Goal: Complete application form

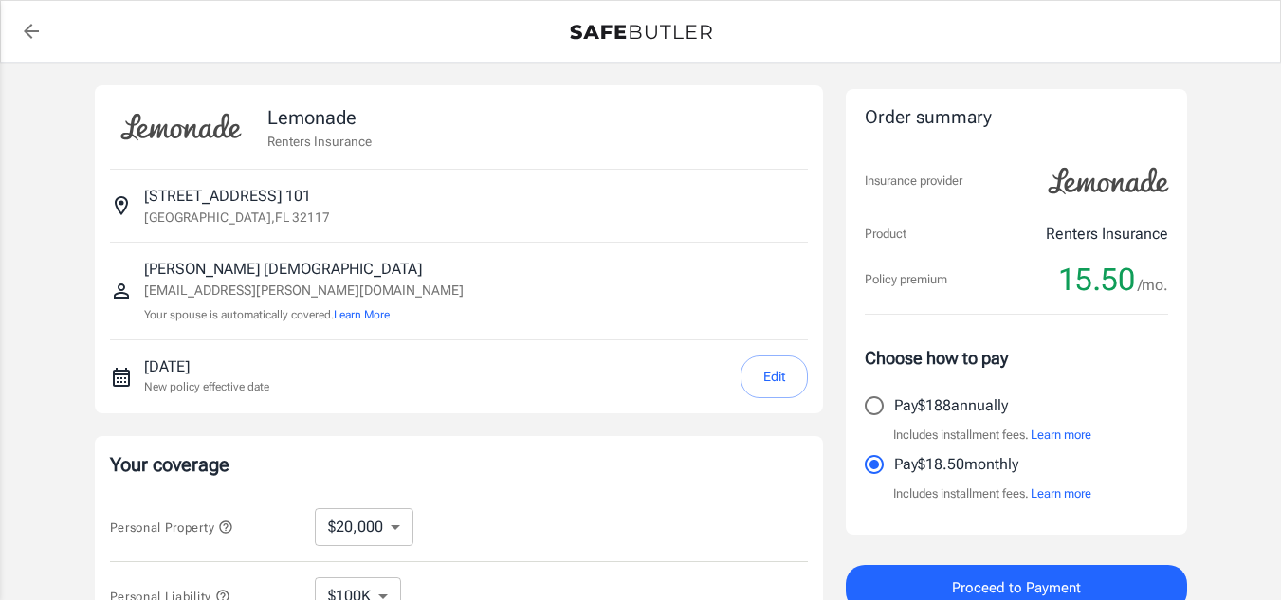
select select "20000"
select select "500"
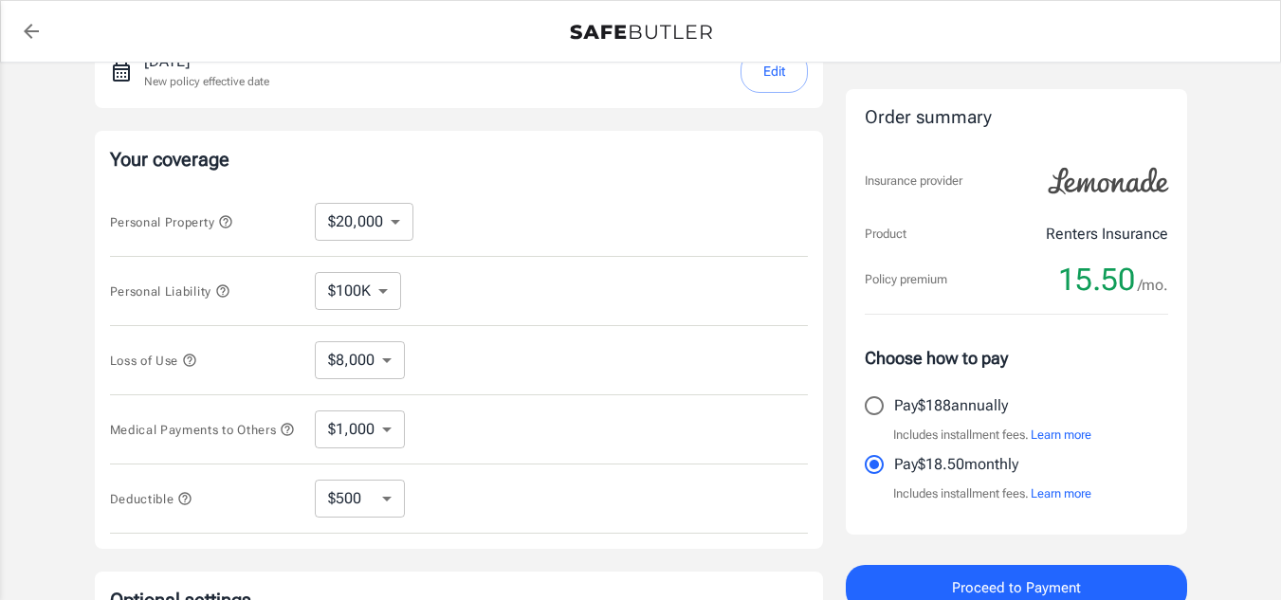
scroll to position [341, 0]
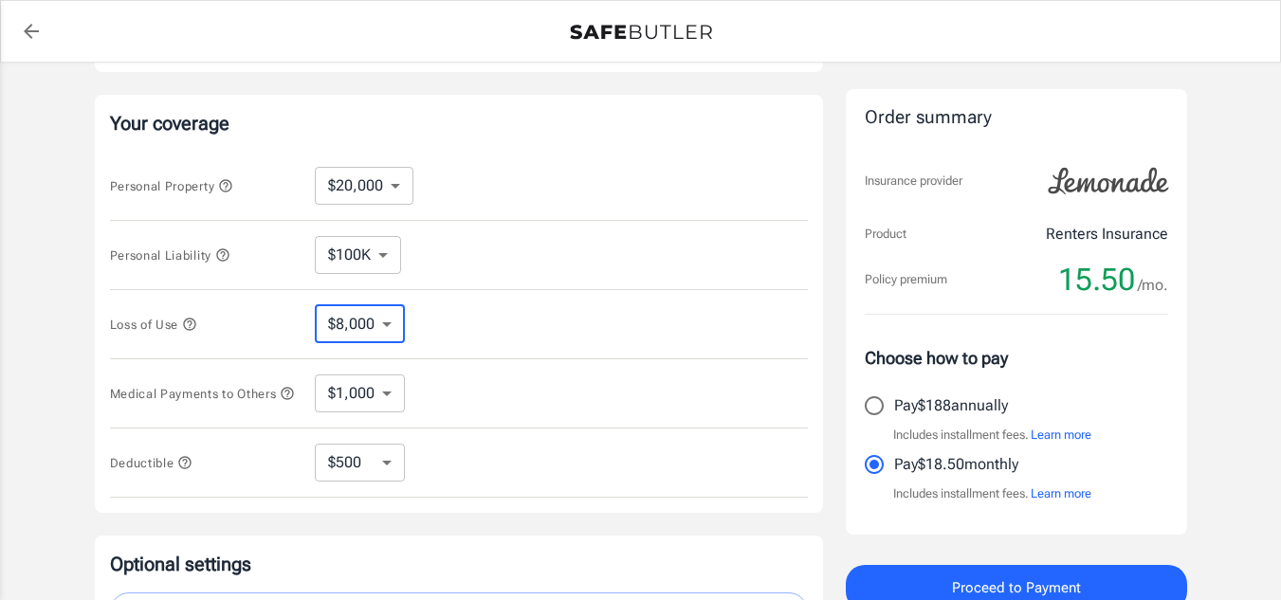
click at [368, 326] on select "$8,000" at bounding box center [360, 324] width 90 height 38
click at [375, 407] on select "$1,000 $2,000 $3,000 $4,000 $5,000" at bounding box center [360, 394] width 90 height 38
select select "5000"
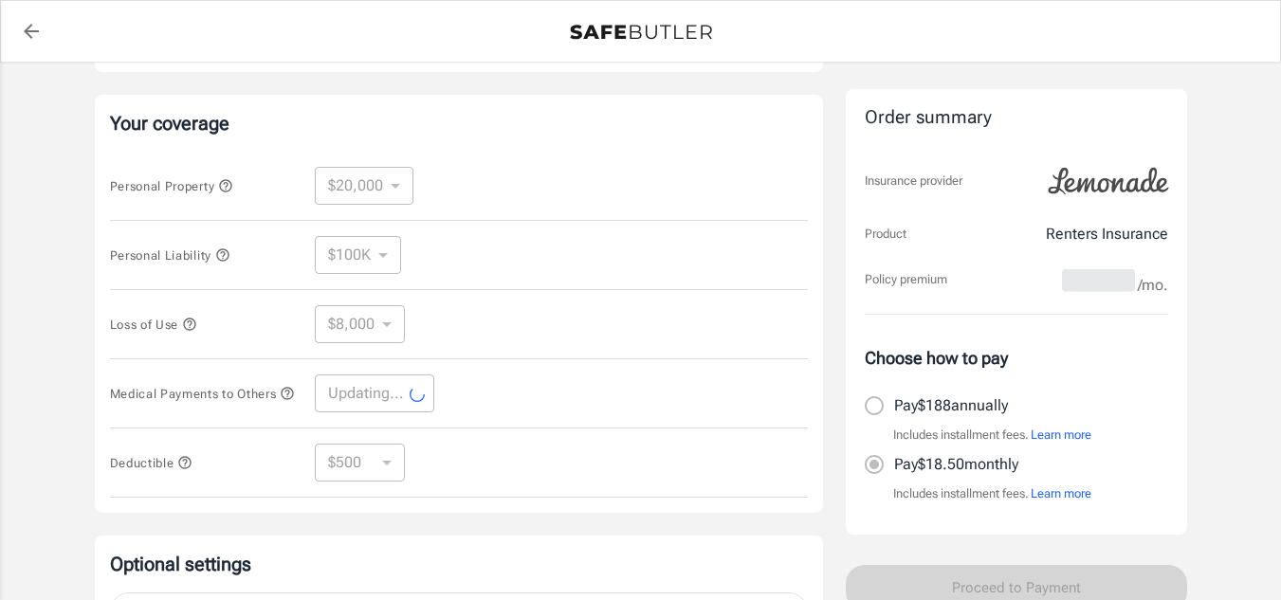
select select "5000"
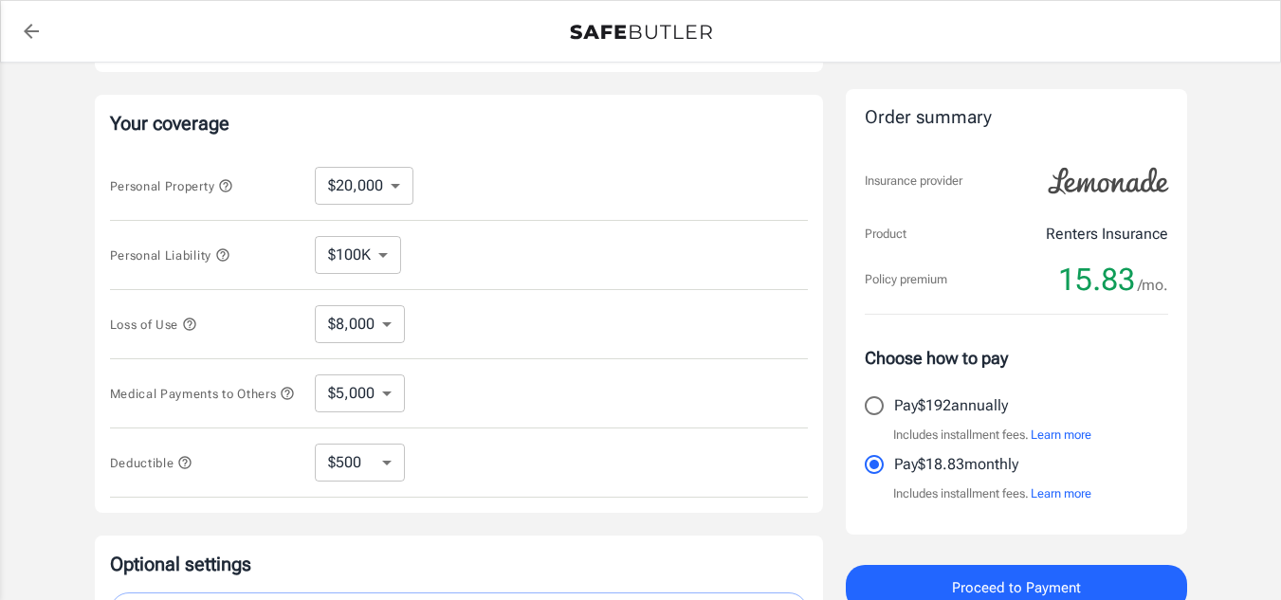
click at [370, 467] on select "$250 $500 $1,000" at bounding box center [360, 463] width 90 height 38
select select "250"
click at [374, 467] on select "$250 $500 $1,000" at bounding box center [360, 463] width 90 height 38
select select "1000"
click at [356, 481] on select "$250 $500 $1,000" at bounding box center [360, 463] width 90 height 38
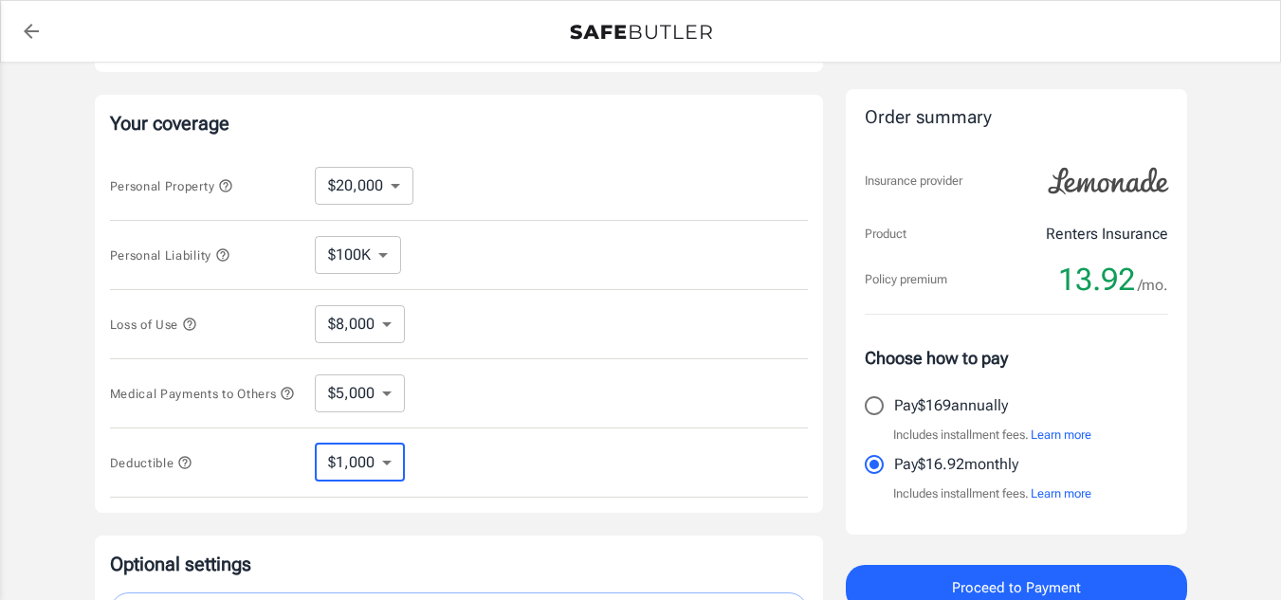
select select "250"
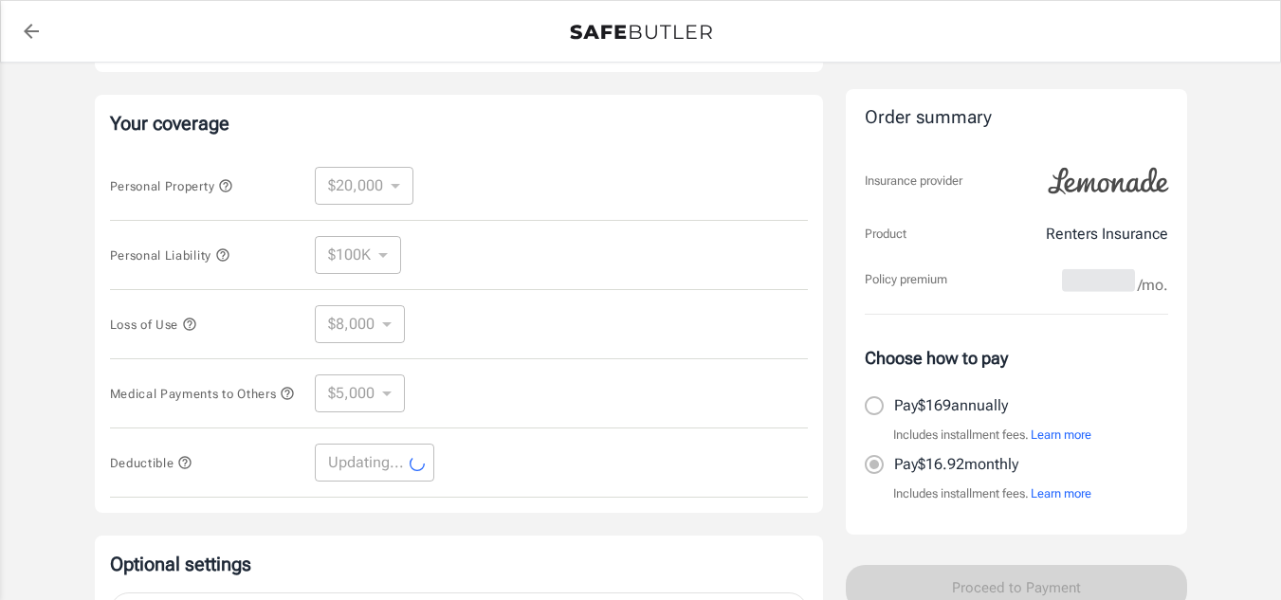
select select "250"
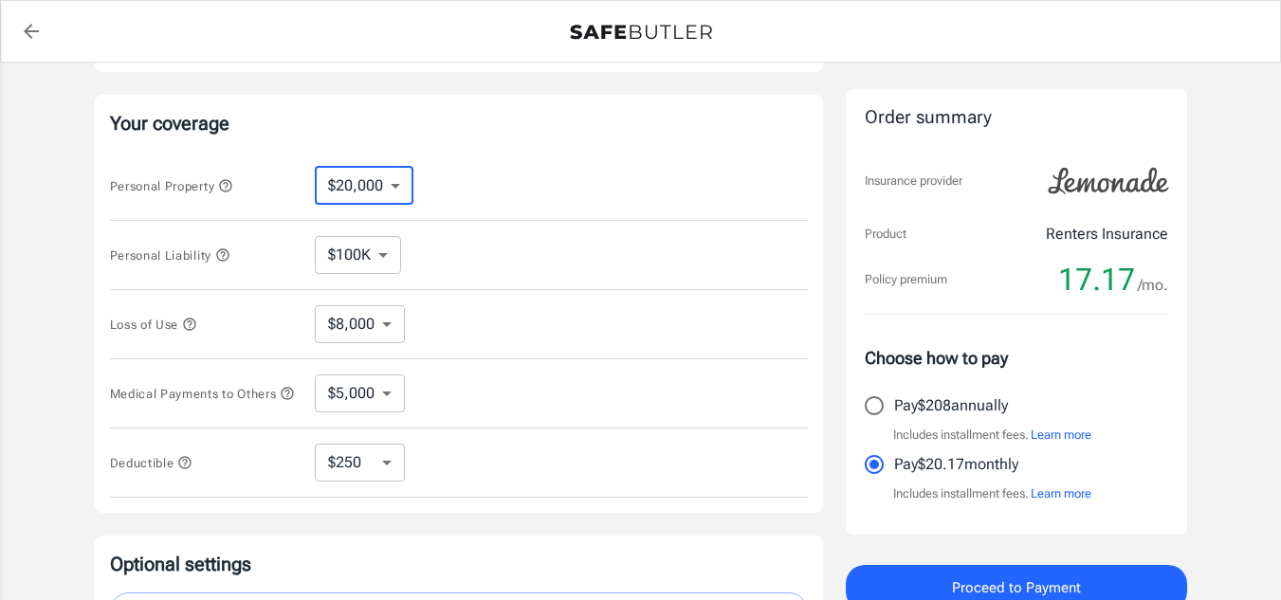
click at [381, 184] on select "$10,000 $20,000 $30,000 $40,000 $50,000 $100K" at bounding box center [364, 186] width 99 height 38
select select "50000"
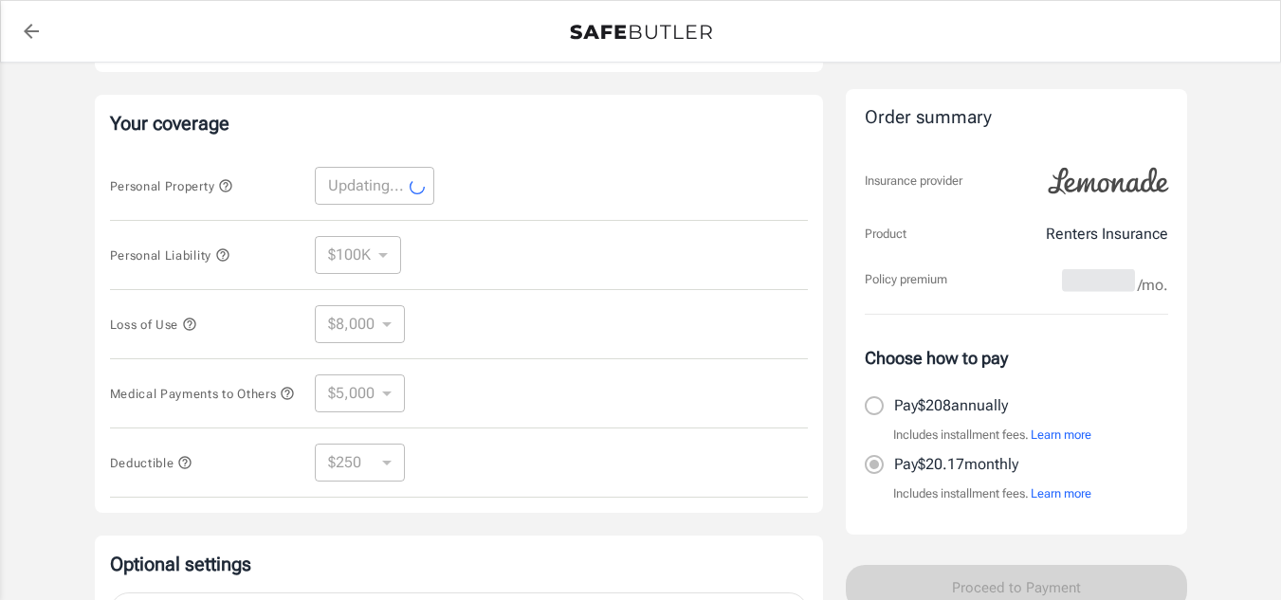
select select "50000"
select select "20000"
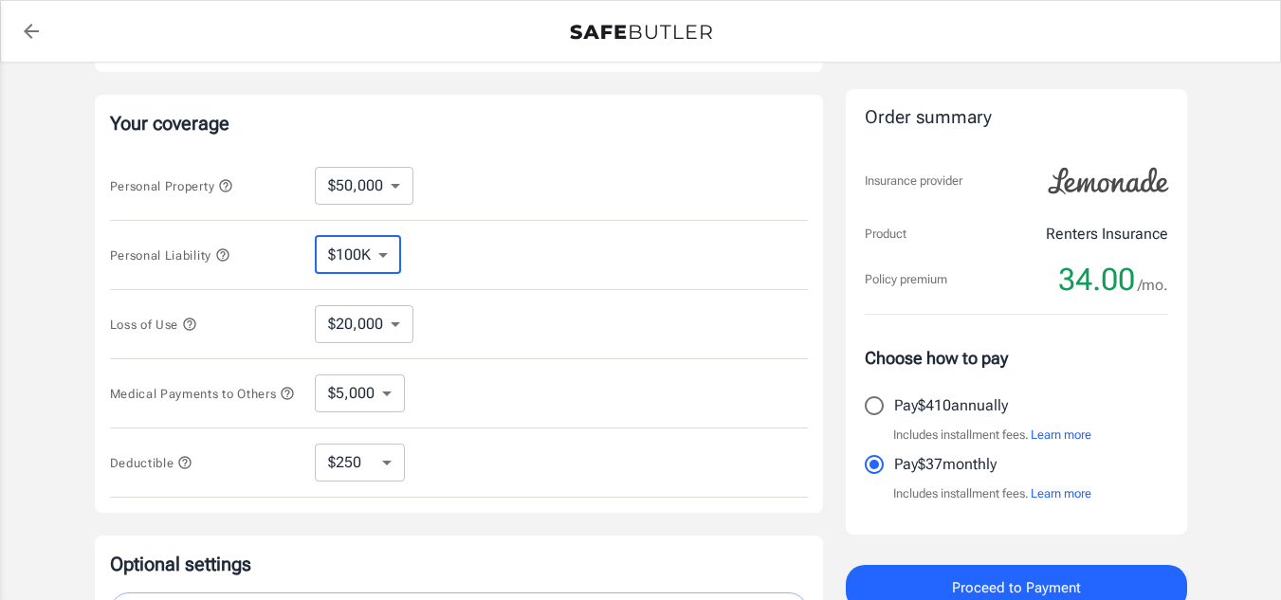
click at [372, 256] on select "$100K $200K $300K $400K $500K" at bounding box center [358, 255] width 86 height 38
select select "500000"
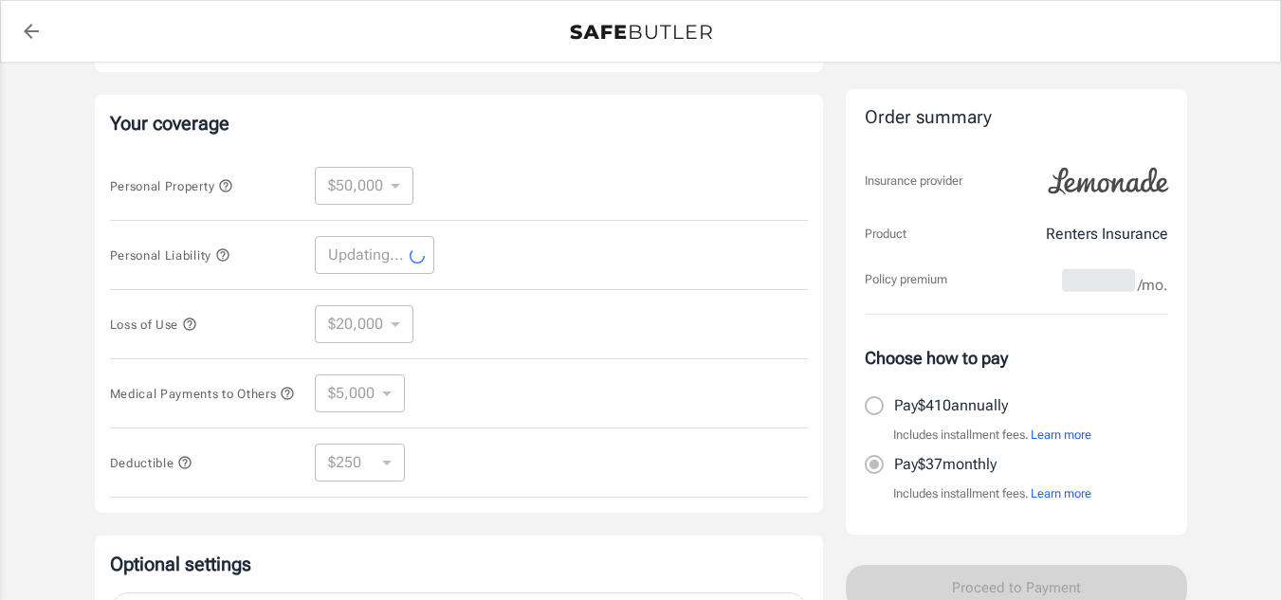
select select "500000"
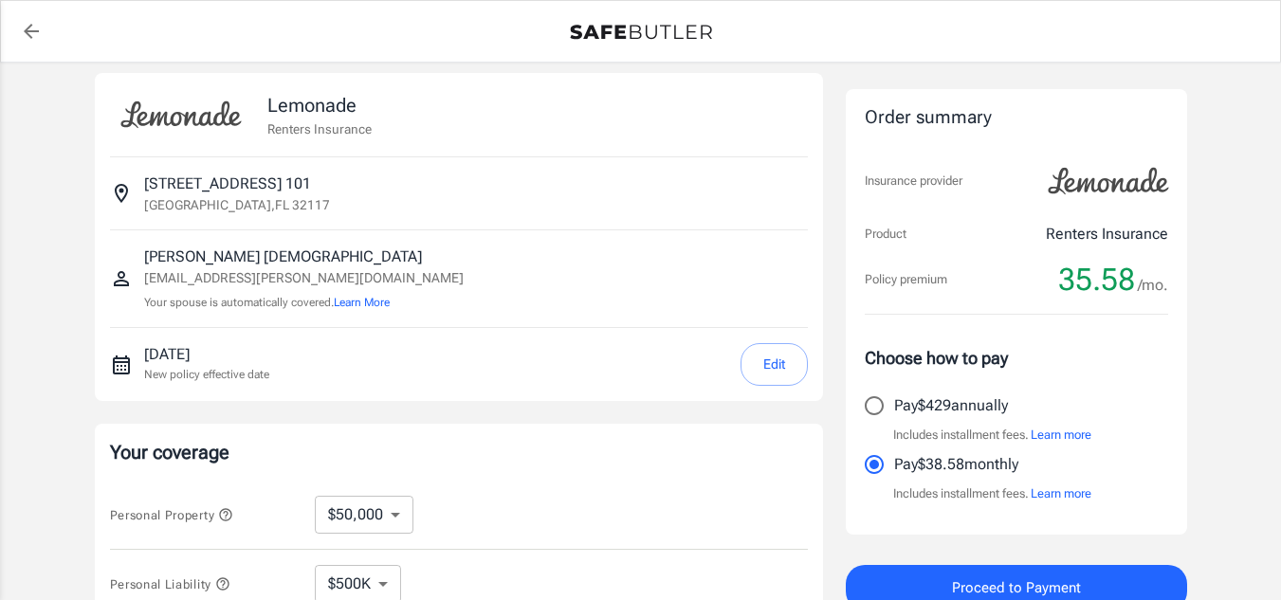
scroll to position [0, 0]
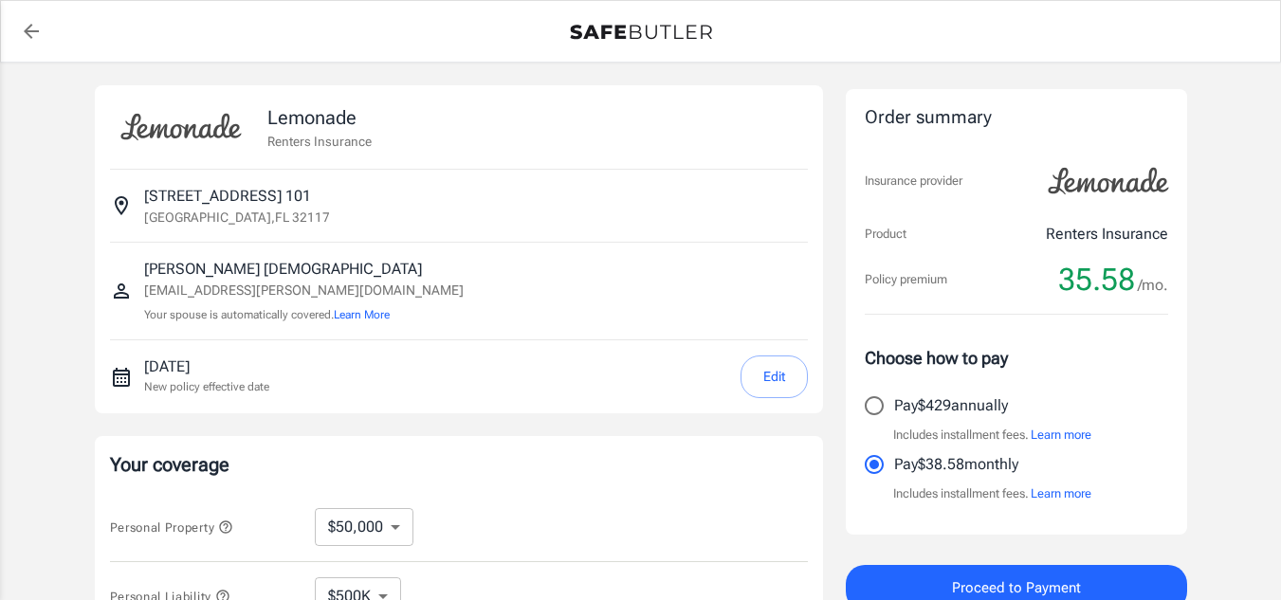
click at [764, 368] on button "Edit" at bounding box center [774, 377] width 67 height 43
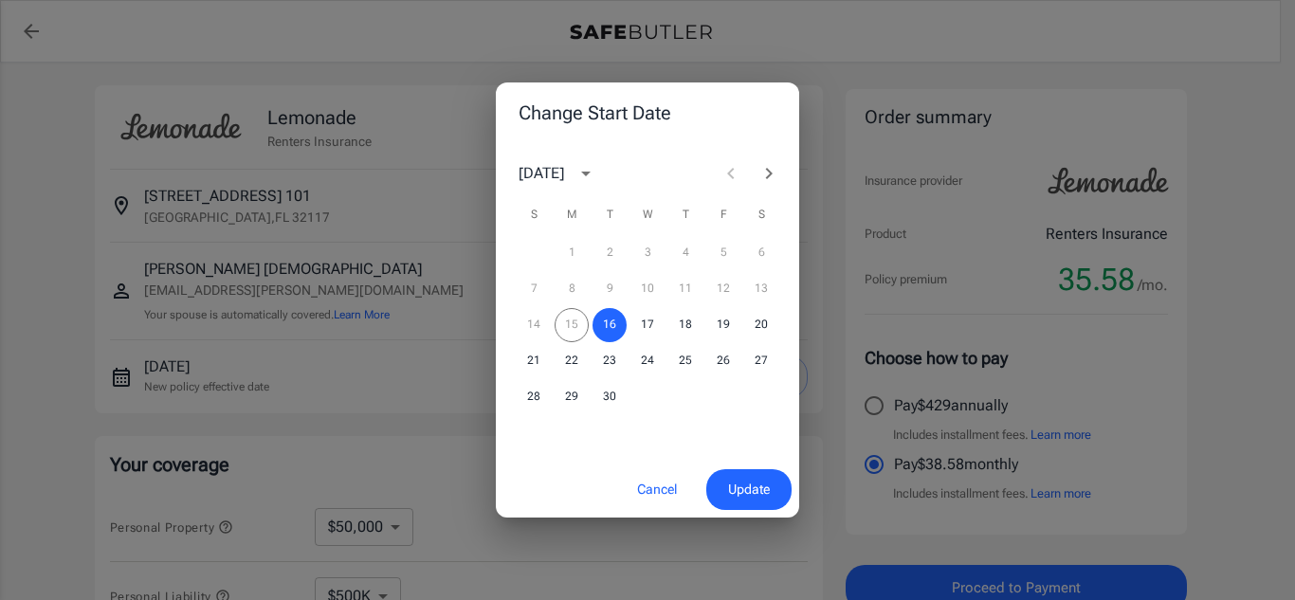
click at [660, 486] on button "Cancel" at bounding box center [656, 489] width 83 height 41
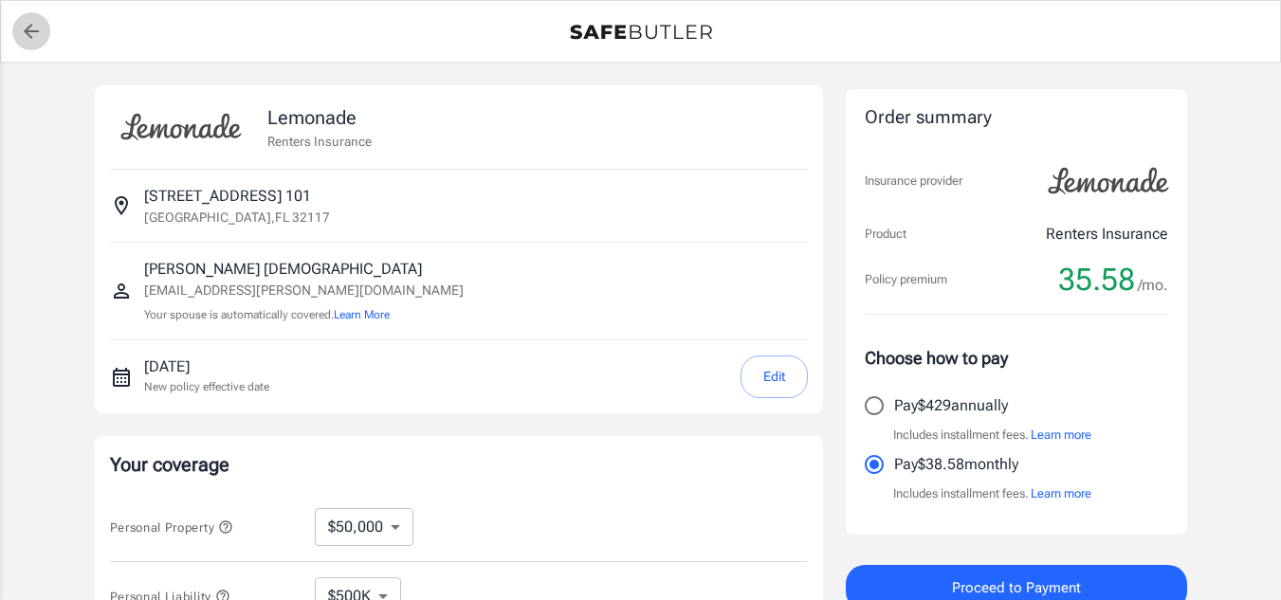
click at [30, 22] on icon "back to quotes" at bounding box center [31, 31] width 23 height 23
